Goal: Navigation & Orientation: Find specific page/section

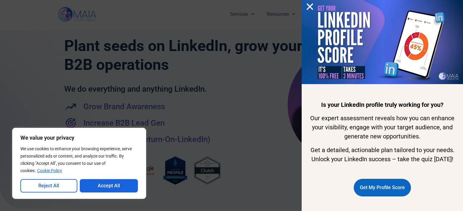
scroll to position [1125, 0]
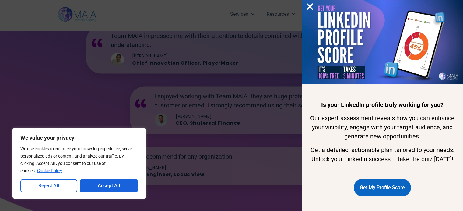
click at [108, 81] on div "Is your LinkedIn profile truly working for you? Our expert assessment reveals h…" at bounding box center [231, 105] width 463 height 211
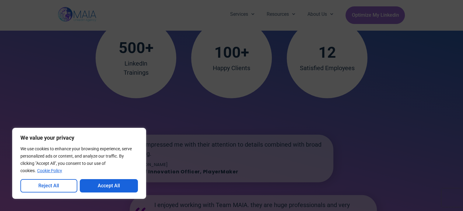
scroll to position [973, 0]
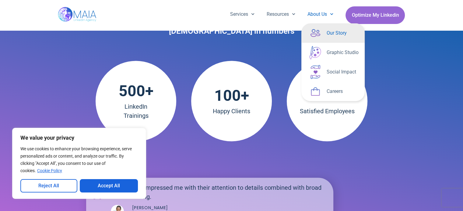
click at [327, 33] on link "Our Story" at bounding box center [332, 32] width 63 height 19
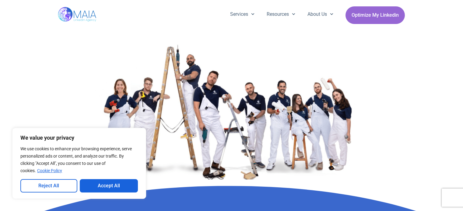
scroll to position [1672, 0]
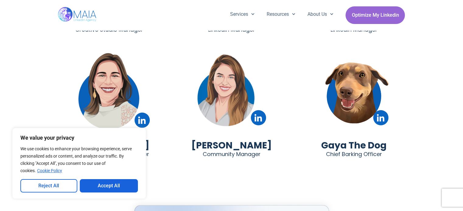
click at [348, 87] on img at bounding box center [354, 91] width 110 height 82
drag, startPoint x: 354, startPoint y: 119, endPoint x: 354, endPoint y: 127, distance: 8.5
click at [354, 139] on h2 "Gaya The Dog" at bounding box center [353, 146] width 65 height 14
click at [353, 147] on h2 "Chief Barking Officer" at bounding box center [354, 154] width 56 height 14
click at [366, 139] on h2 "Gaya The Dog" at bounding box center [353, 146] width 65 height 14
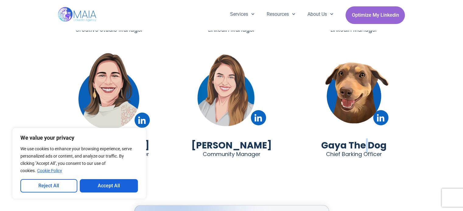
click at [366, 139] on h2 "Gaya The Dog" at bounding box center [353, 146] width 65 height 14
copy div "Gaya The Dog"
